Goal: Use online tool/utility: Utilize a website feature to perform a specific function

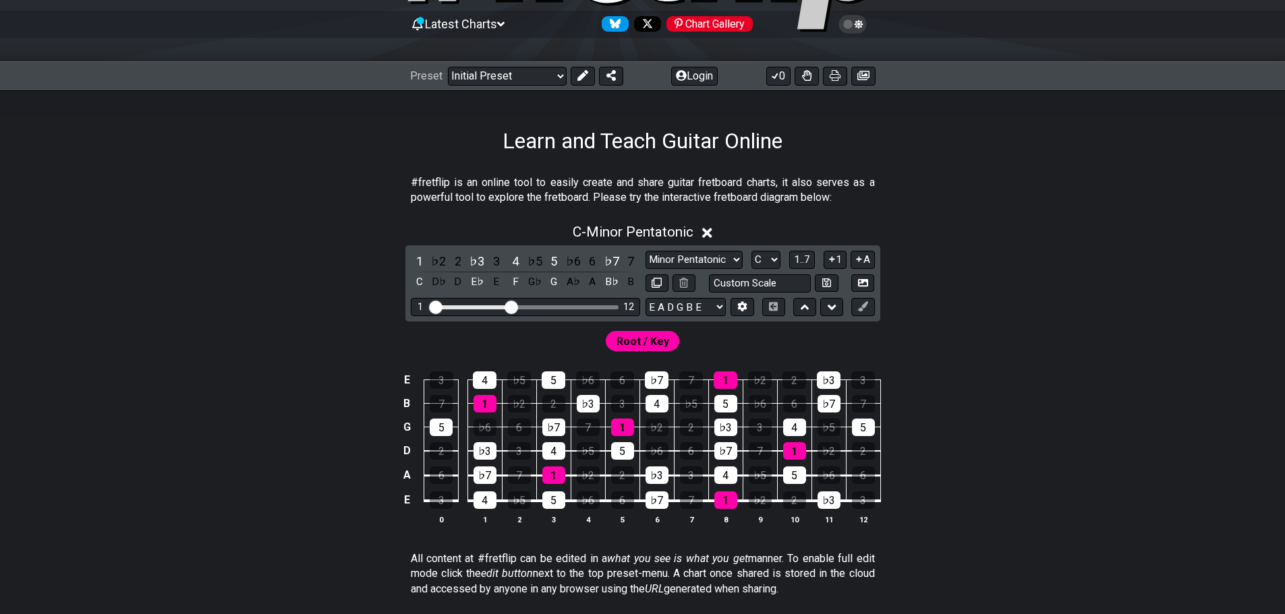
scroll to position [135, 0]
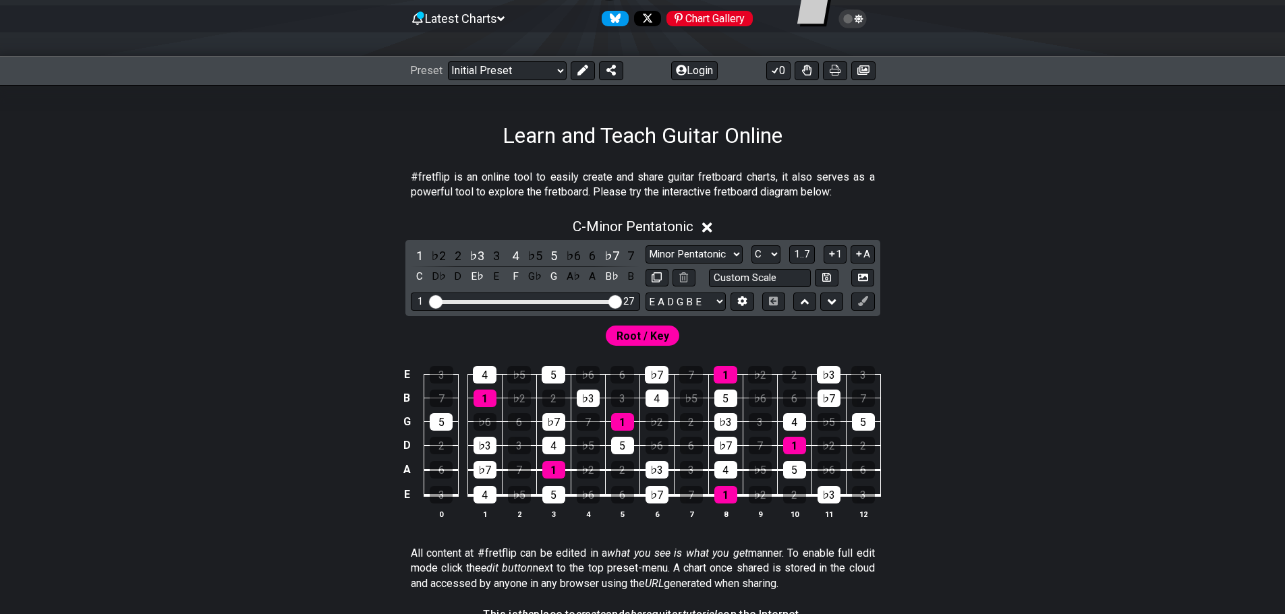
drag, startPoint x: 515, startPoint y: 300, endPoint x: 627, endPoint y: 303, distance: 112.0
click at [621, 301] on input "Visible fret range" at bounding box center [525, 301] width 191 height 0
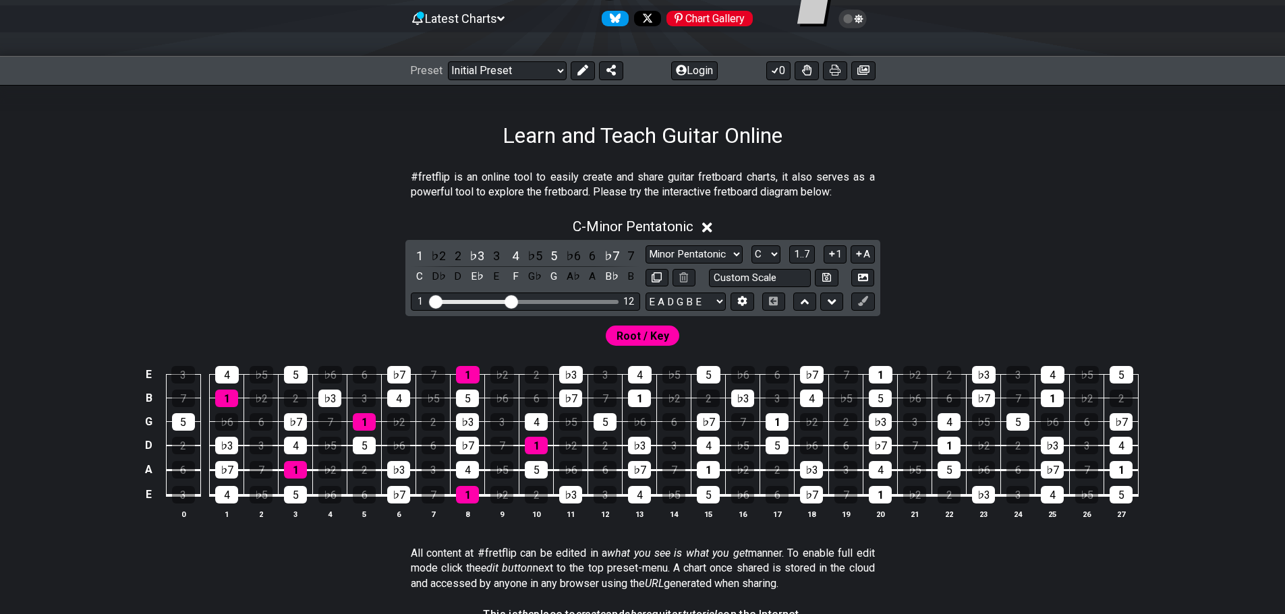
drag, startPoint x: 613, startPoint y: 299, endPoint x: 514, endPoint y: 304, distance: 98.6
click at [514, 301] on input "Visible fret range" at bounding box center [525, 301] width 191 height 0
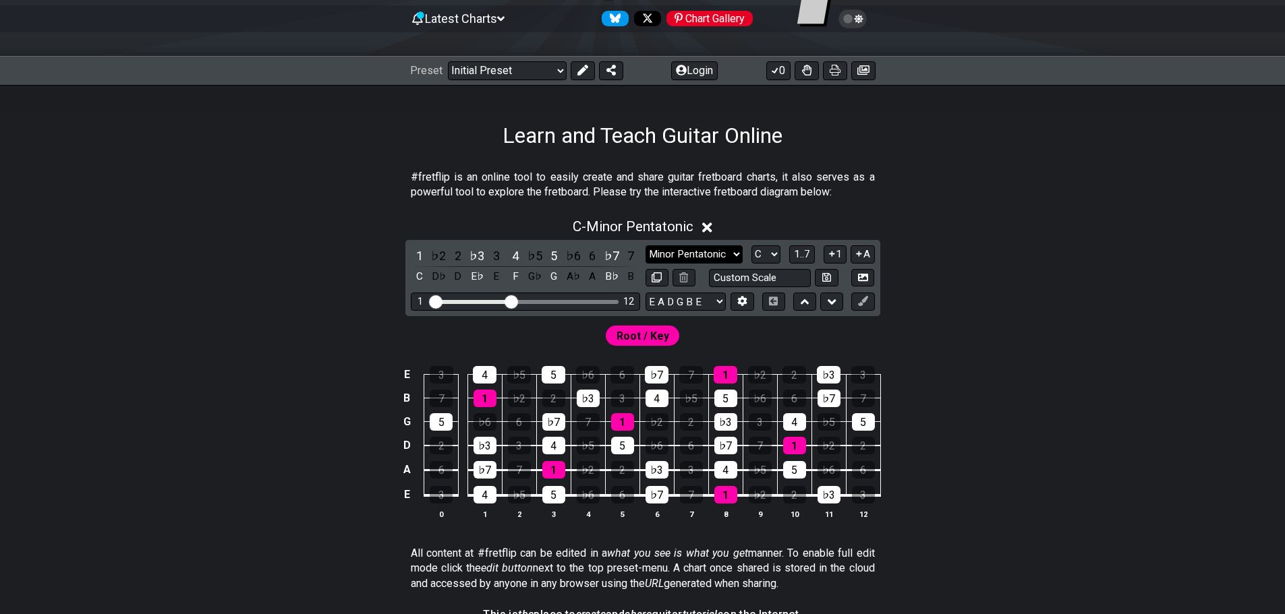
click at [730, 255] on select "Minor Pentatonic Click to edit Minor Pentatonic Major Pentatonic Minor Blues Ma…" at bounding box center [693, 254] width 97 height 18
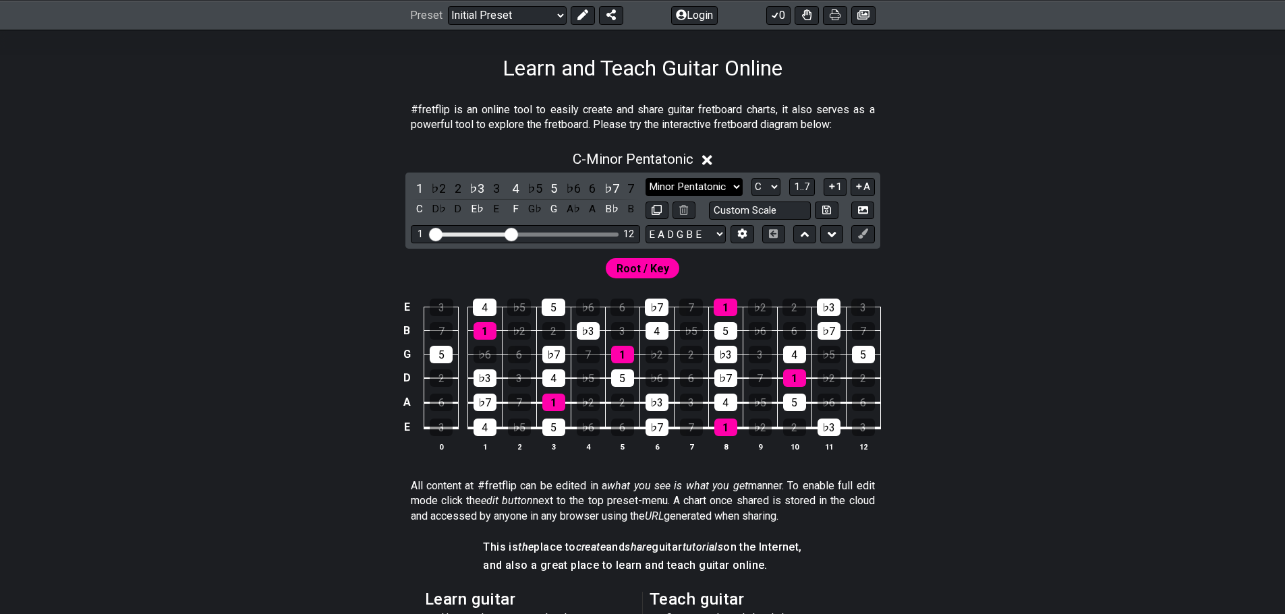
click at [701, 189] on select "Minor Pentatonic Click to edit Minor Pentatonic Major Pentatonic Minor Blues Ma…" at bounding box center [693, 187] width 97 height 18
click at [645, 178] on select "Minor Pentatonic Click to edit Minor Pentatonic Major Pentatonic Minor Blues Ma…" at bounding box center [693, 187] width 97 height 18
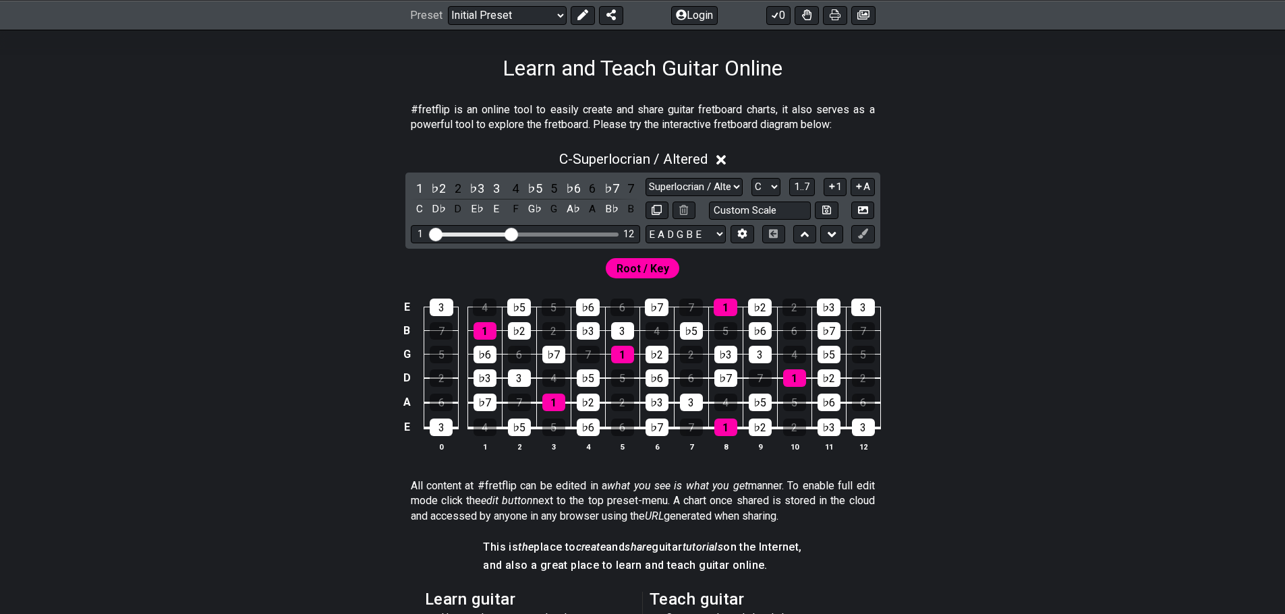
click at [659, 261] on span "Root / Key" at bounding box center [642, 269] width 53 height 20
click at [769, 185] on select "A♭ A A♯ B♭ B C C♯ D♭ D D♯ E♭ E F F♯ G♭ G G♯" at bounding box center [765, 187] width 29 height 18
click at [805, 186] on span "1..7" at bounding box center [802, 187] width 16 height 12
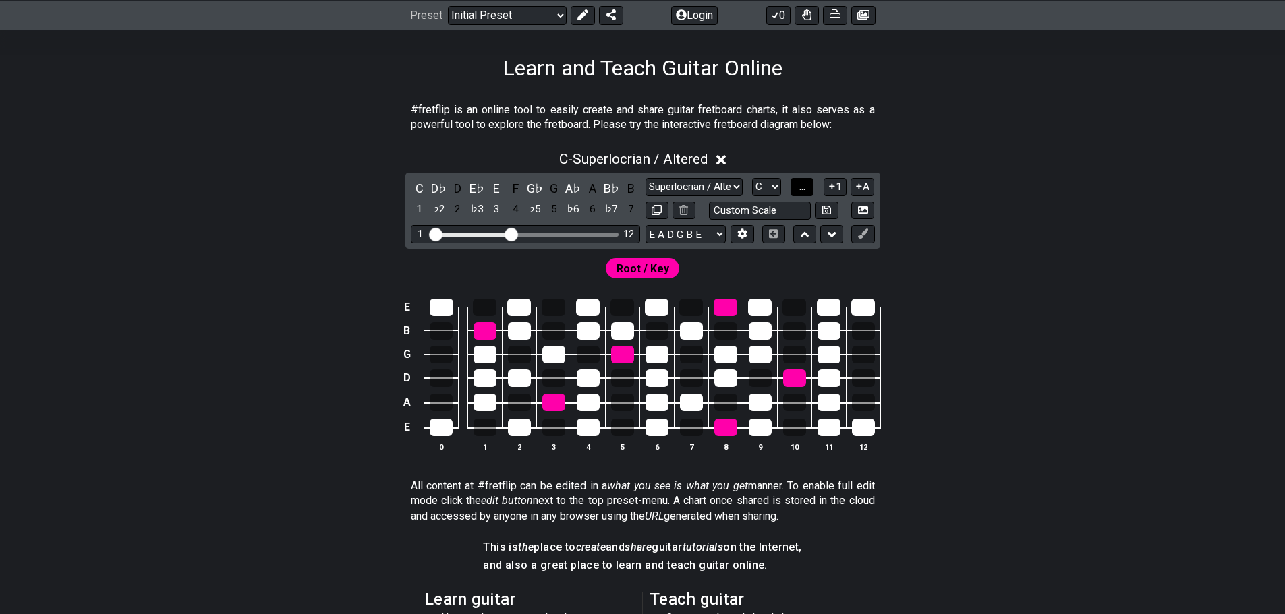
click at [805, 186] on span "..." at bounding box center [802, 187] width 6 height 12
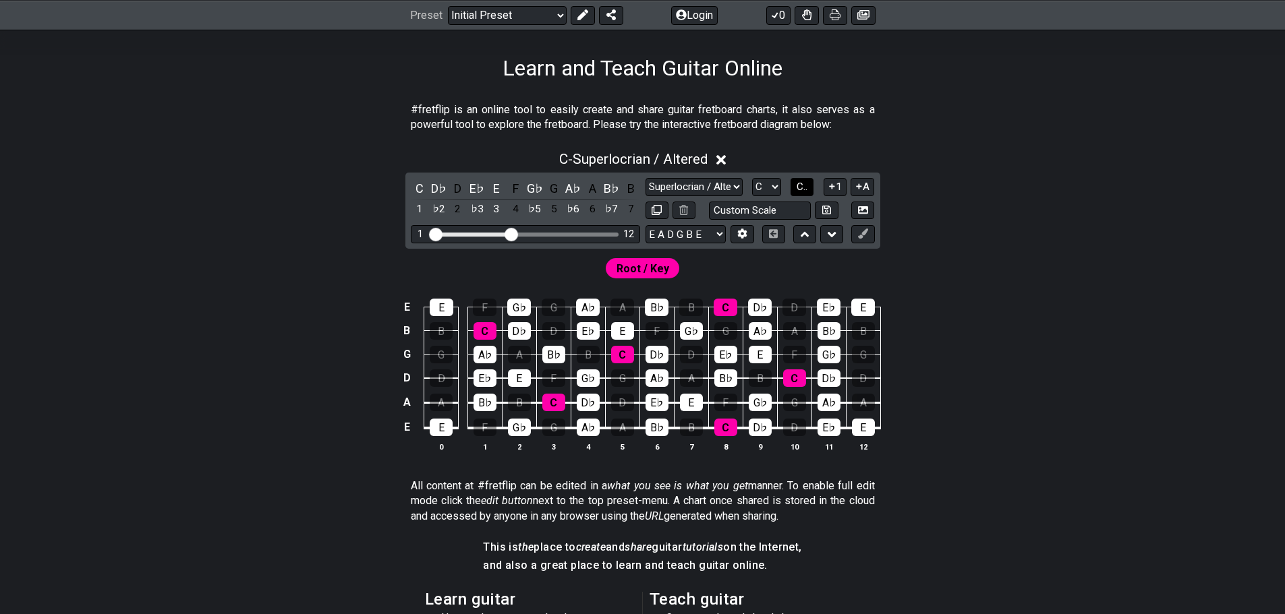
click at [810, 186] on button "C.." at bounding box center [801, 187] width 23 height 18
click at [810, 186] on span "1..7" at bounding box center [802, 187] width 16 height 12
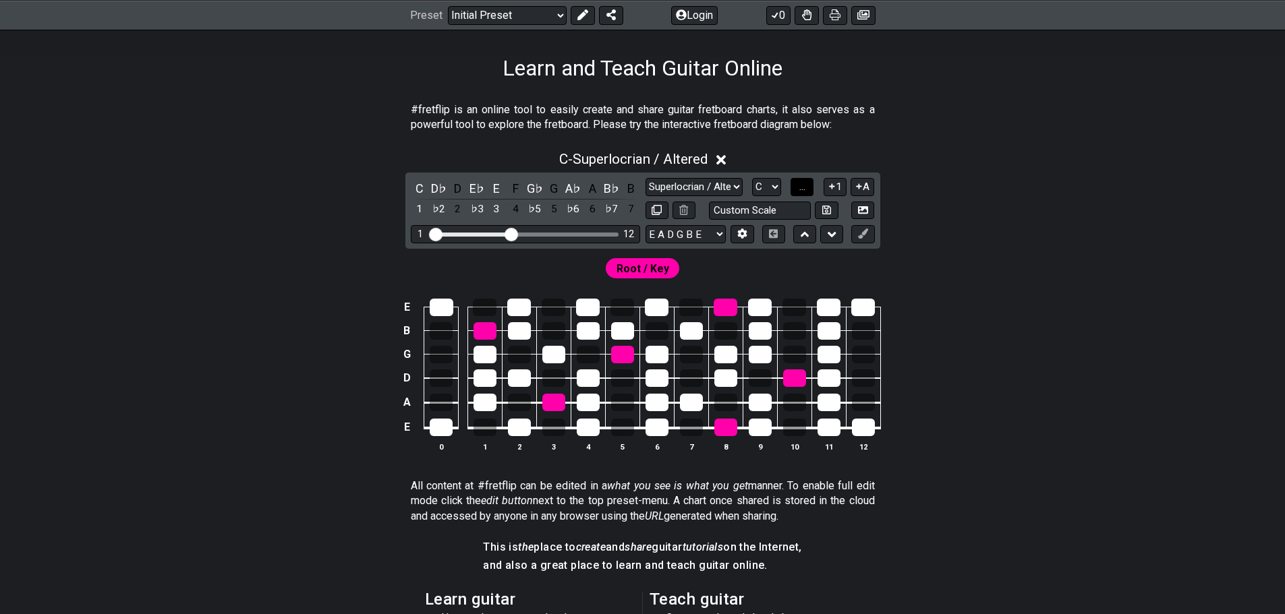
click at [810, 186] on button "..." at bounding box center [801, 187] width 23 height 18
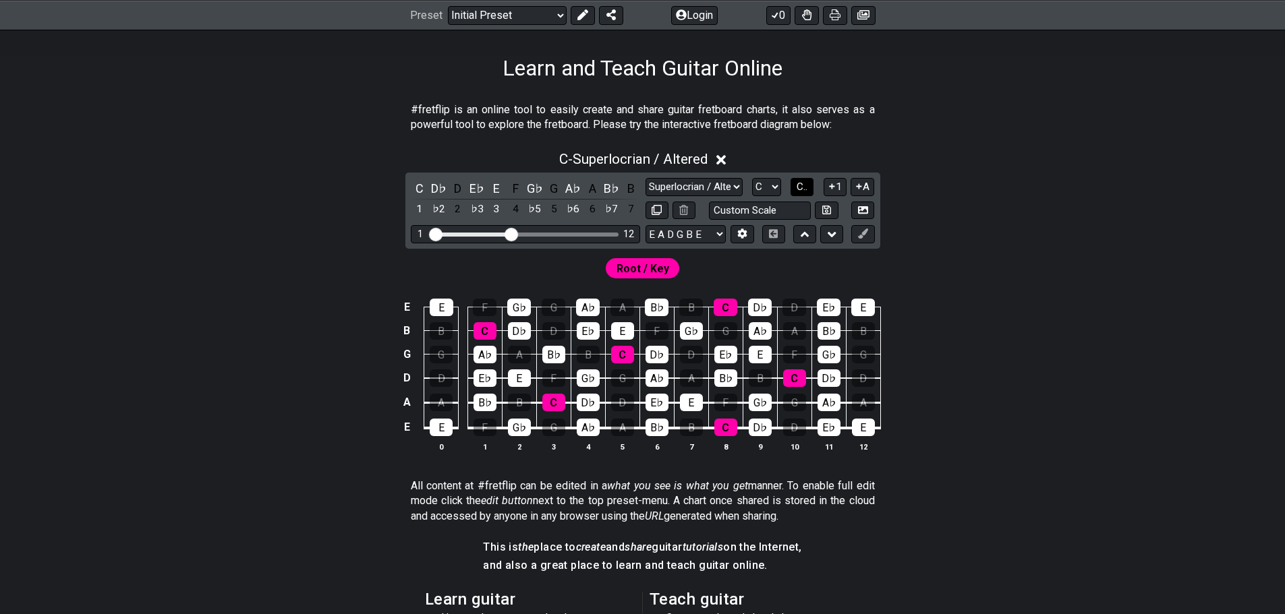
click at [810, 186] on button "C.." at bounding box center [801, 187] width 23 height 18
click at [810, 186] on span "1..7" at bounding box center [802, 187] width 16 height 12
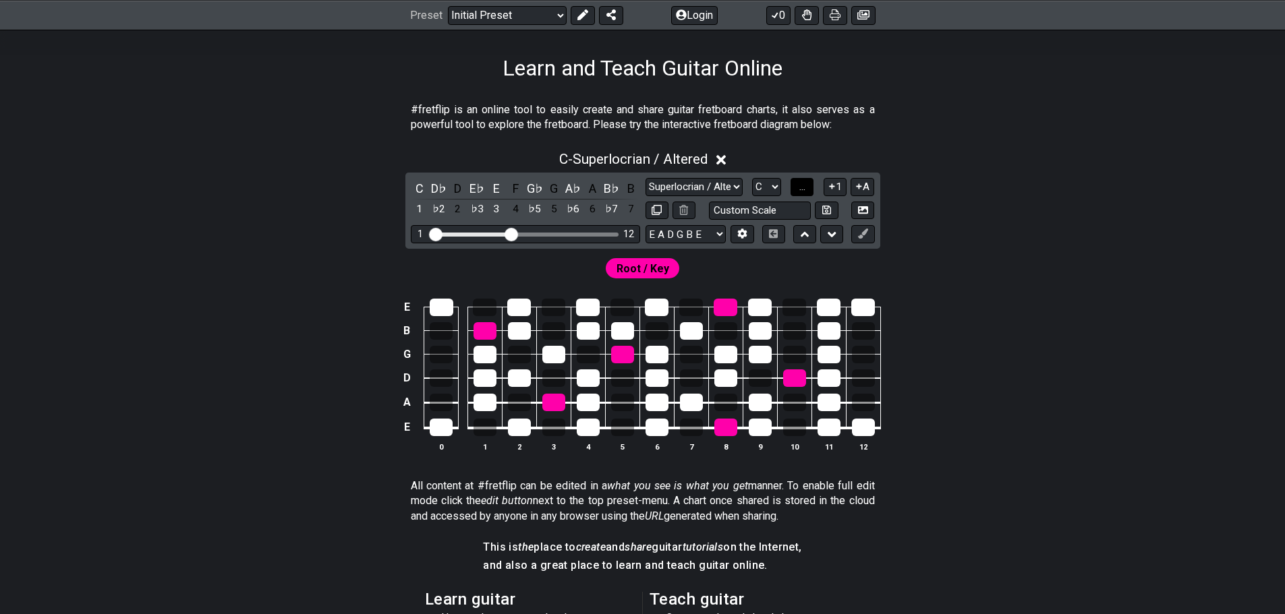
click at [810, 186] on button "..." at bounding box center [801, 187] width 23 height 18
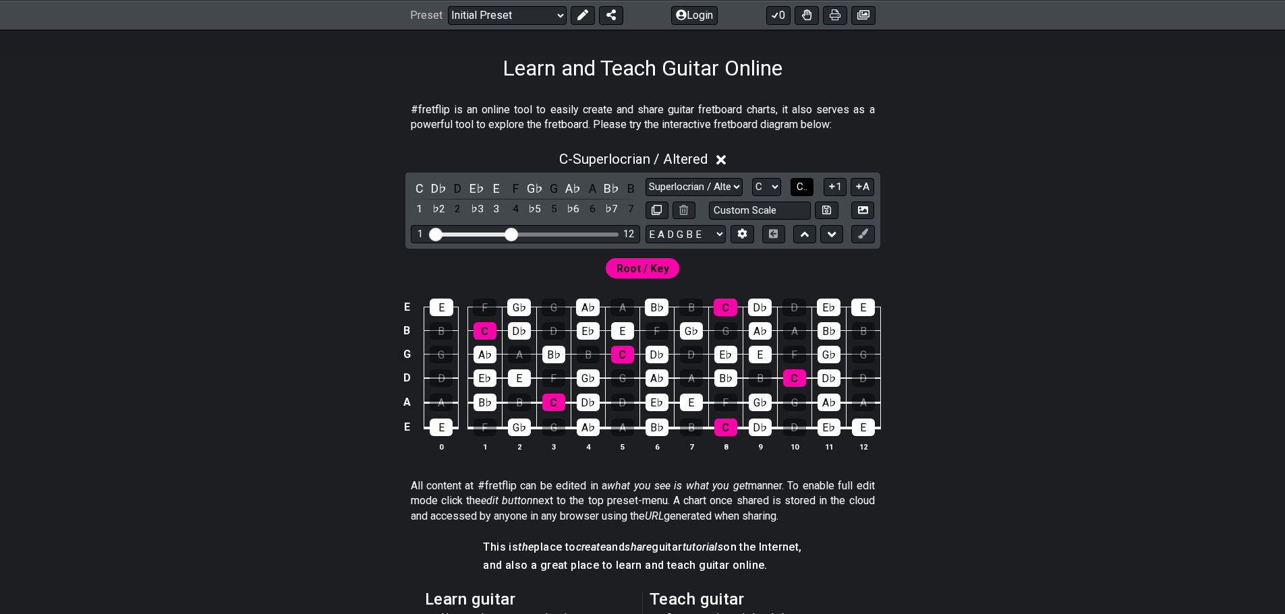
click at [810, 186] on button "C.." at bounding box center [801, 187] width 23 height 18
click at [810, 186] on span "1..7" at bounding box center [802, 187] width 16 height 12
click at [810, 186] on button "1..7" at bounding box center [802, 187] width 26 height 18
click at [810, 186] on button "C.." at bounding box center [801, 187] width 23 height 18
click at [810, 186] on span "1..7" at bounding box center [802, 187] width 16 height 12
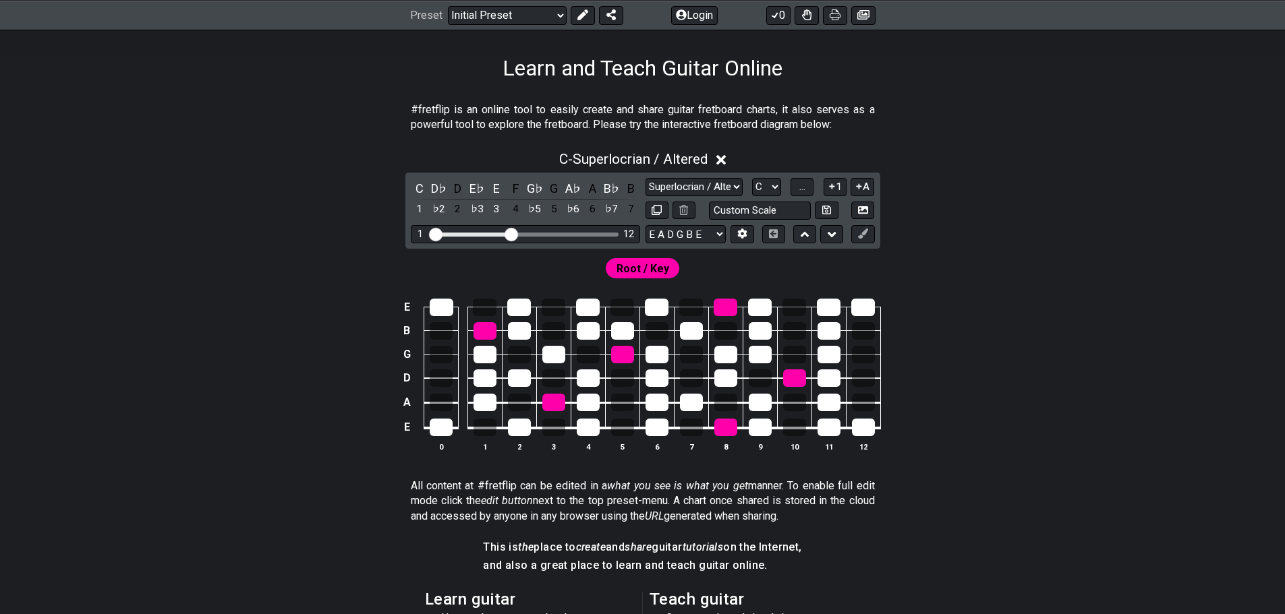
click at [876, 209] on div "C D♭ D E♭ E F G♭ G A♭ A B♭ B 1 ♭2 2 ♭3 3 4 ♭5 5 ♭6 6 ♭7 7 Minor Pentatonic Clic…" at bounding box center [642, 211] width 475 height 76
click at [858, 206] on icon at bounding box center [863, 210] width 10 height 10
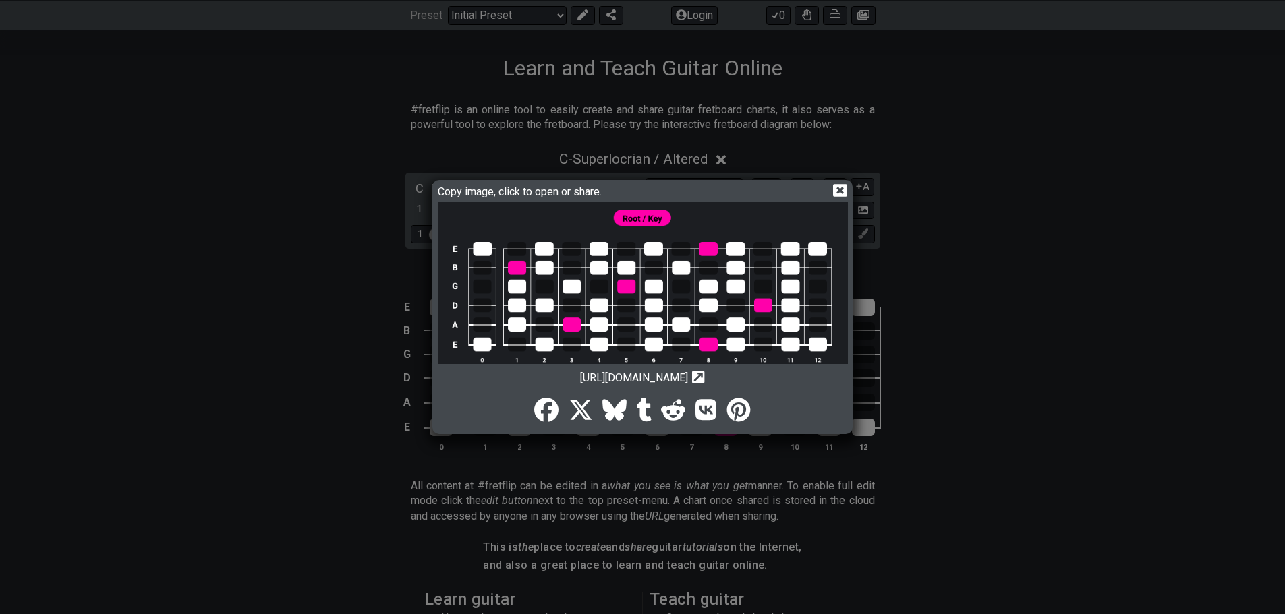
scroll to position [17, 0]
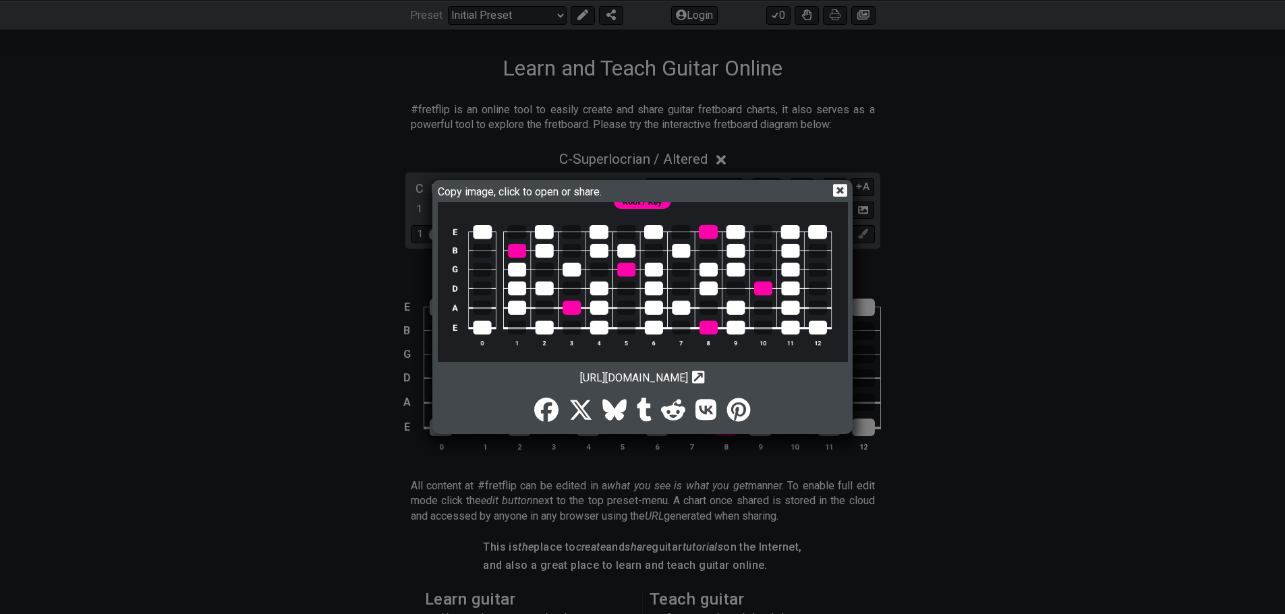
click at [835, 193] on icon at bounding box center [840, 190] width 14 height 13
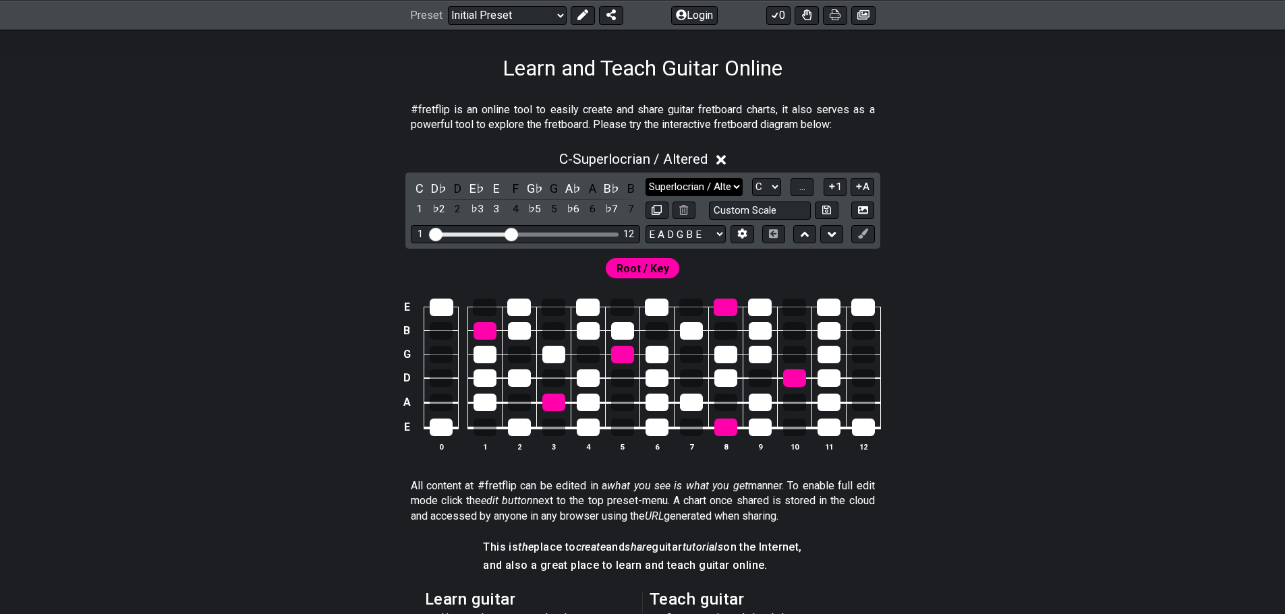
click at [726, 187] on select "Minor Pentatonic Click to edit Minor Pentatonic Major Pentatonic Minor Blues Ma…" at bounding box center [693, 187] width 97 height 18
click at [645, 178] on select "Minor Pentatonic Click to edit Minor Pentatonic Major Pentatonic Minor Blues Ma…" at bounding box center [693, 187] width 97 height 18
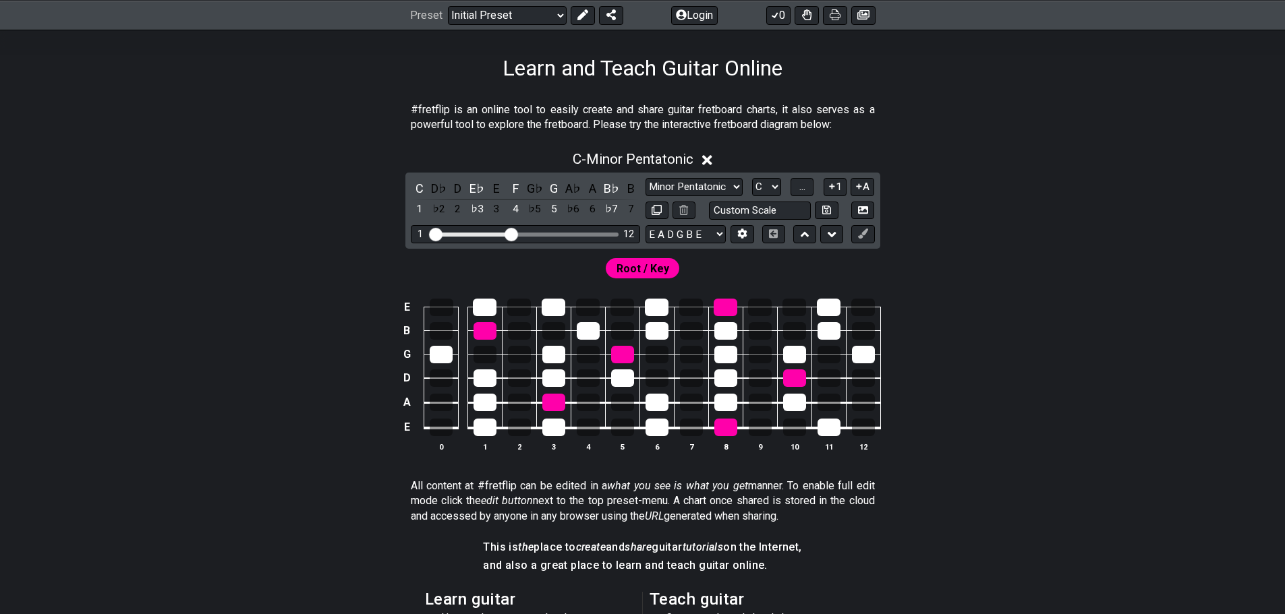
click at [718, 196] on div "Minor Pentatonic Click to edit Minor Pentatonic Major Pentatonic Minor Blues Ma…" at bounding box center [759, 199] width 229 height 42
click at [713, 191] on select "Minor Pentatonic Click to edit Minor Pentatonic Major Pentatonic Minor Blues Ma…" at bounding box center [693, 187] width 97 height 18
click at [645, 178] on select "Minor Pentatonic Click to edit Minor Pentatonic Major Pentatonic Minor Blues Ma…" at bounding box center [693, 187] width 97 height 18
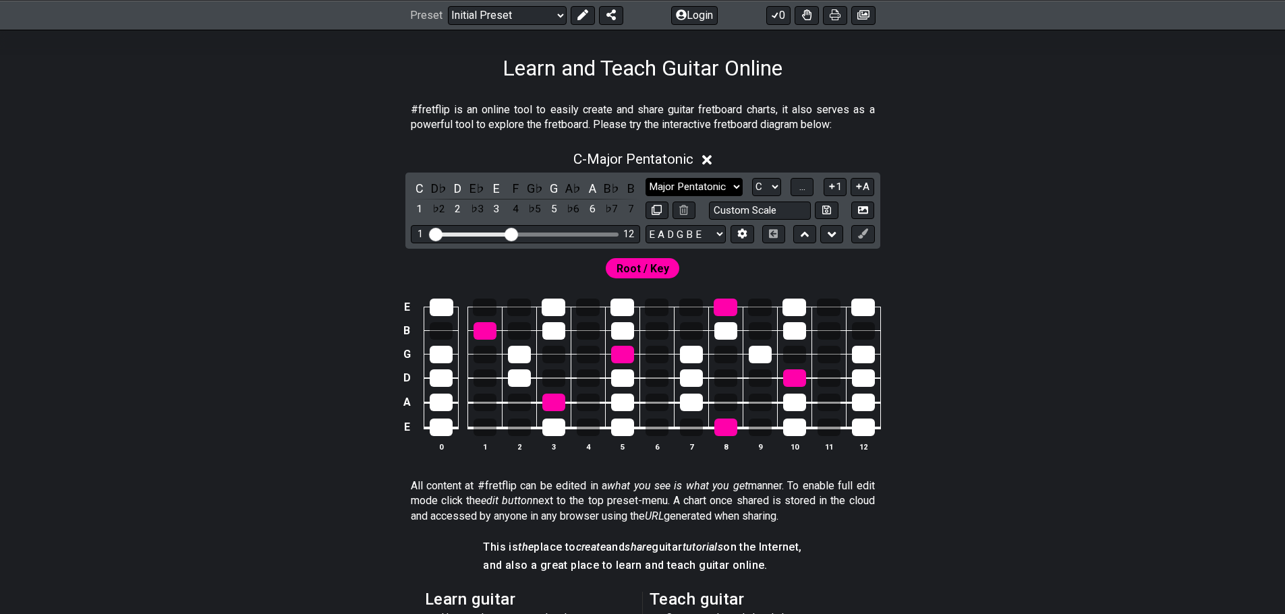
click at [701, 187] on select "Minor Pentatonic Click to edit Minor Pentatonic Major Pentatonic Minor Blues Ma…" at bounding box center [693, 187] width 97 height 18
select select "Minor Blues"
click at [645, 178] on select "Minor Pentatonic Click to edit Minor Pentatonic Major Pentatonic Minor Blues Ma…" at bounding box center [693, 187] width 97 height 18
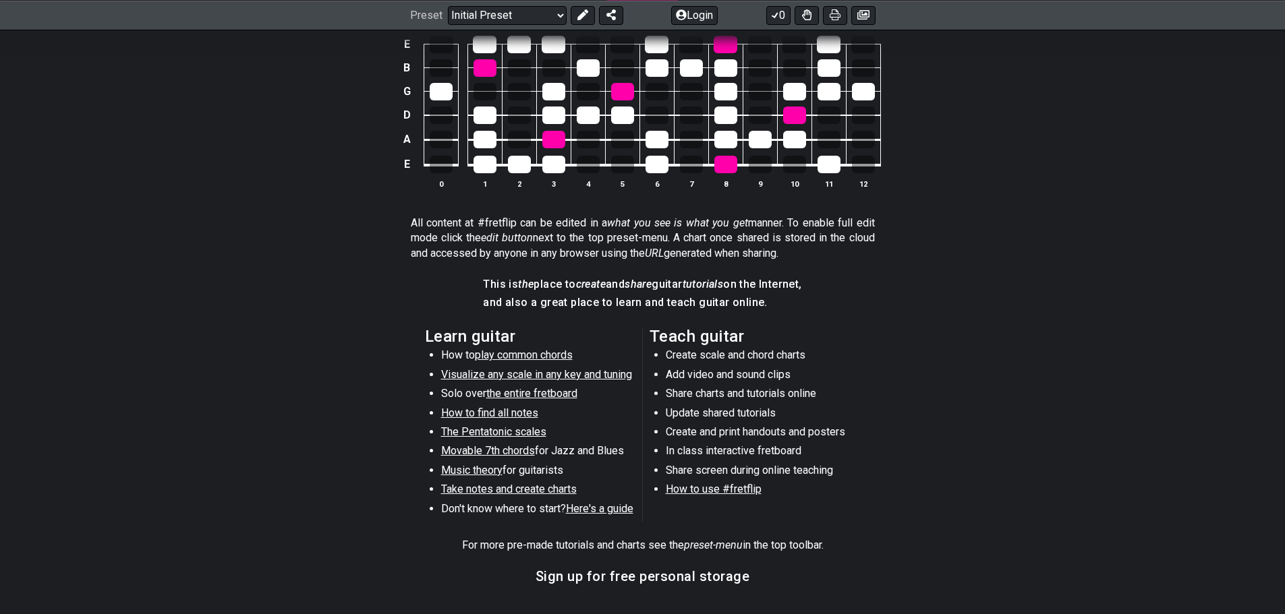
scroll to position [539, 0]
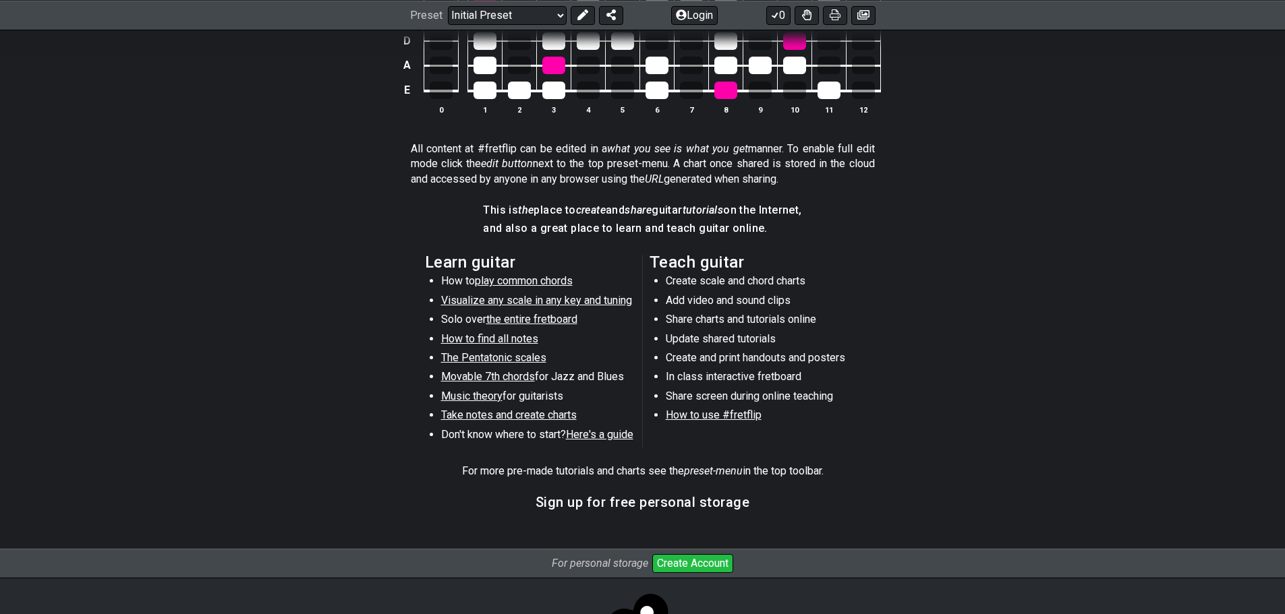
click at [511, 378] on span "Movable 7th chords" at bounding box center [488, 376] width 94 height 13
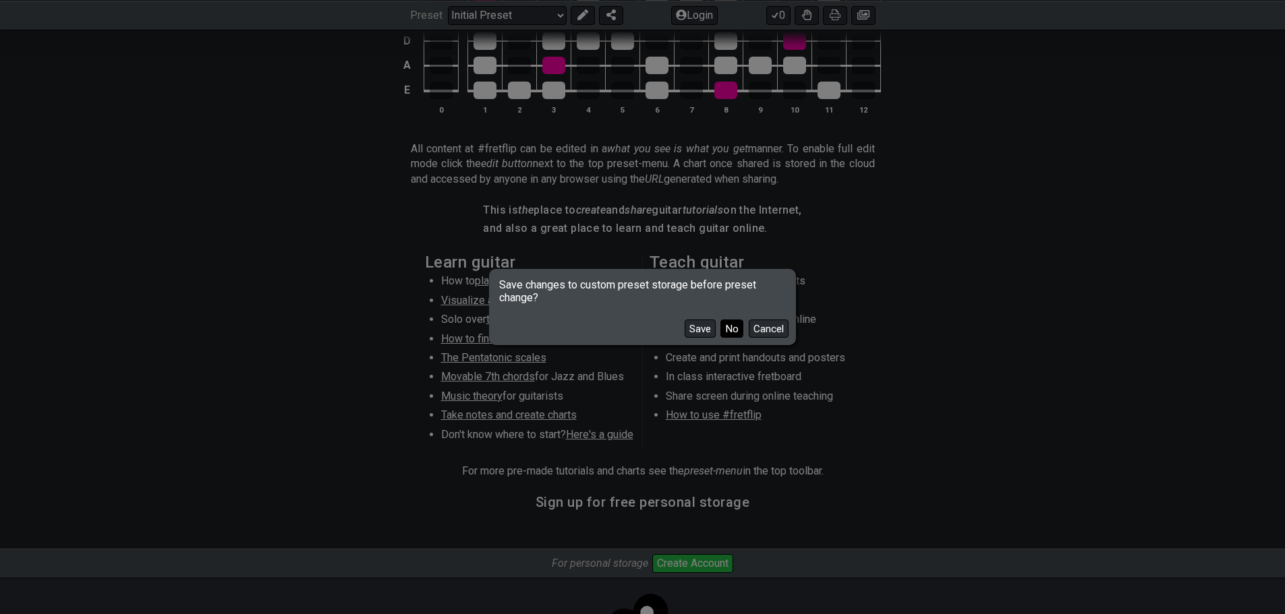
click at [723, 328] on button "No" at bounding box center [731, 329] width 23 height 18
select select "/movable-7th-chords"
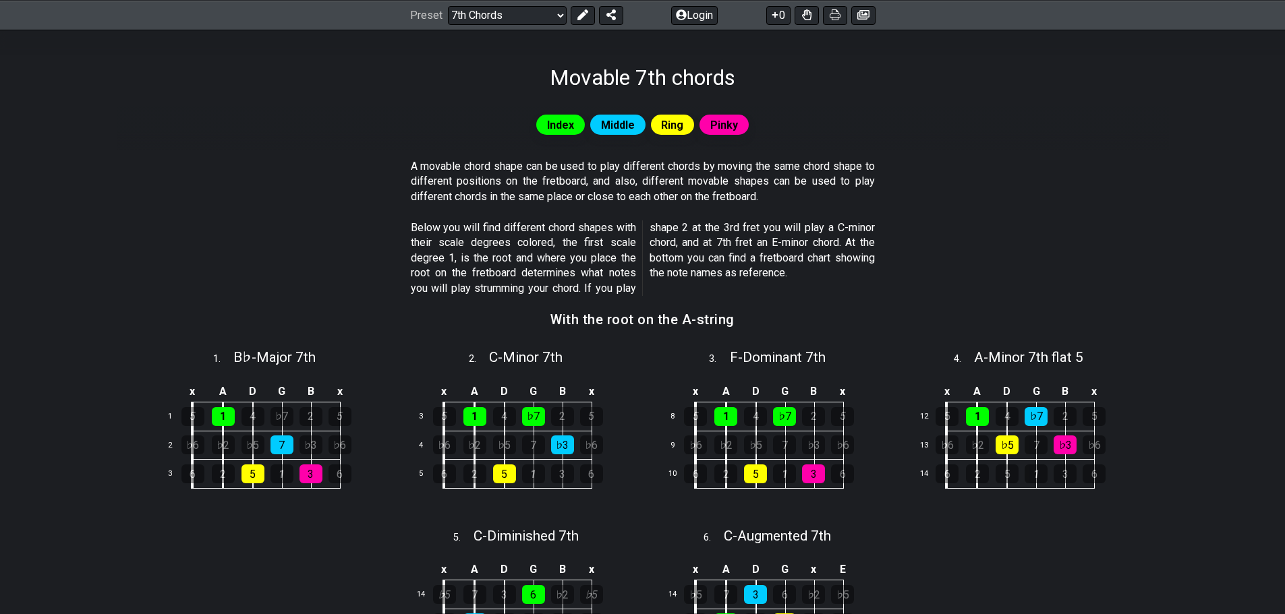
scroll to position [135, 0]
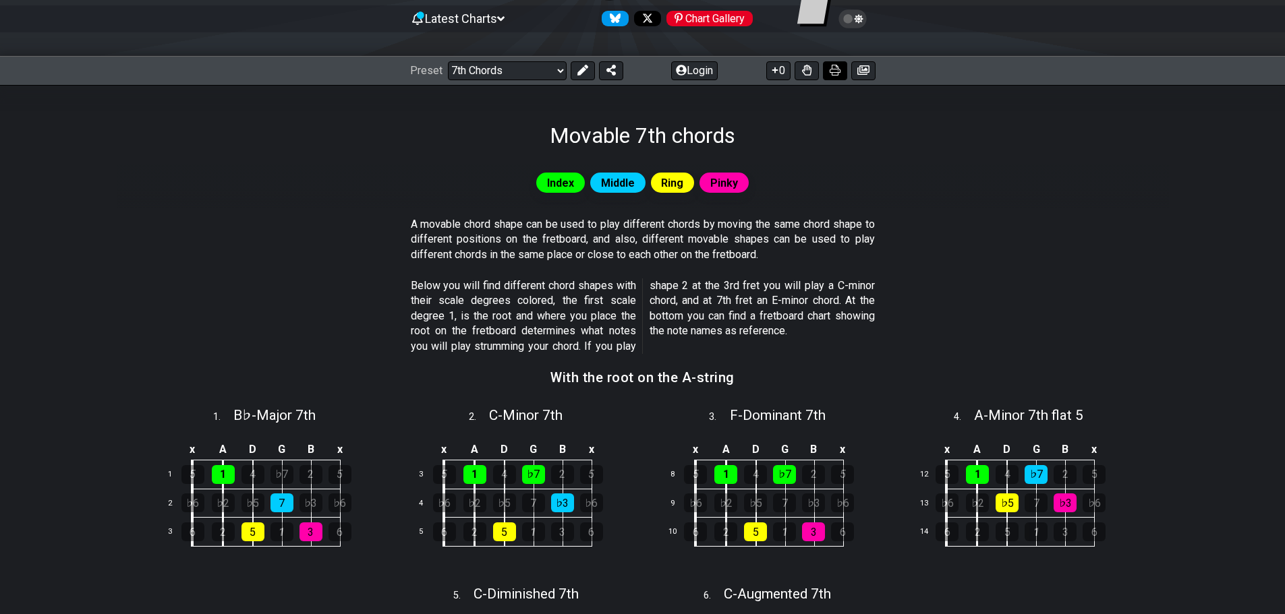
click at [837, 61] on button at bounding box center [835, 70] width 24 height 19
click at [868, 70] on icon at bounding box center [863, 69] width 12 height 9
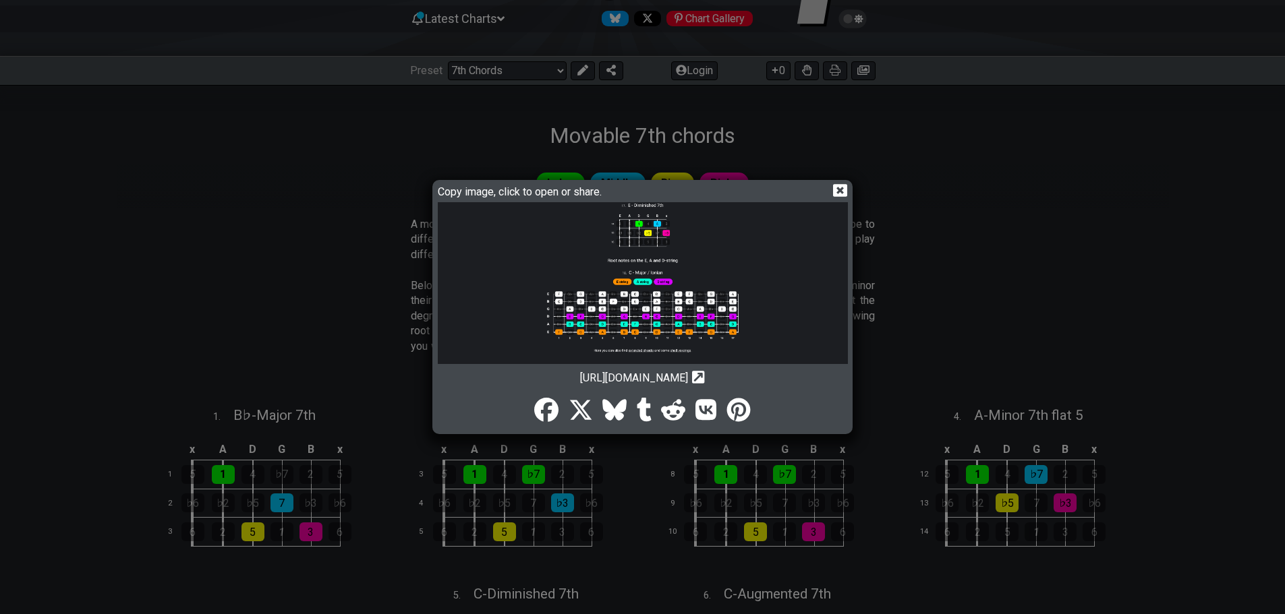
scroll to position [407, 0]
click at [705, 378] on icon at bounding box center [698, 377] width 13 height 13
